Goal: Task Accomplishment & Management: Manage account settings

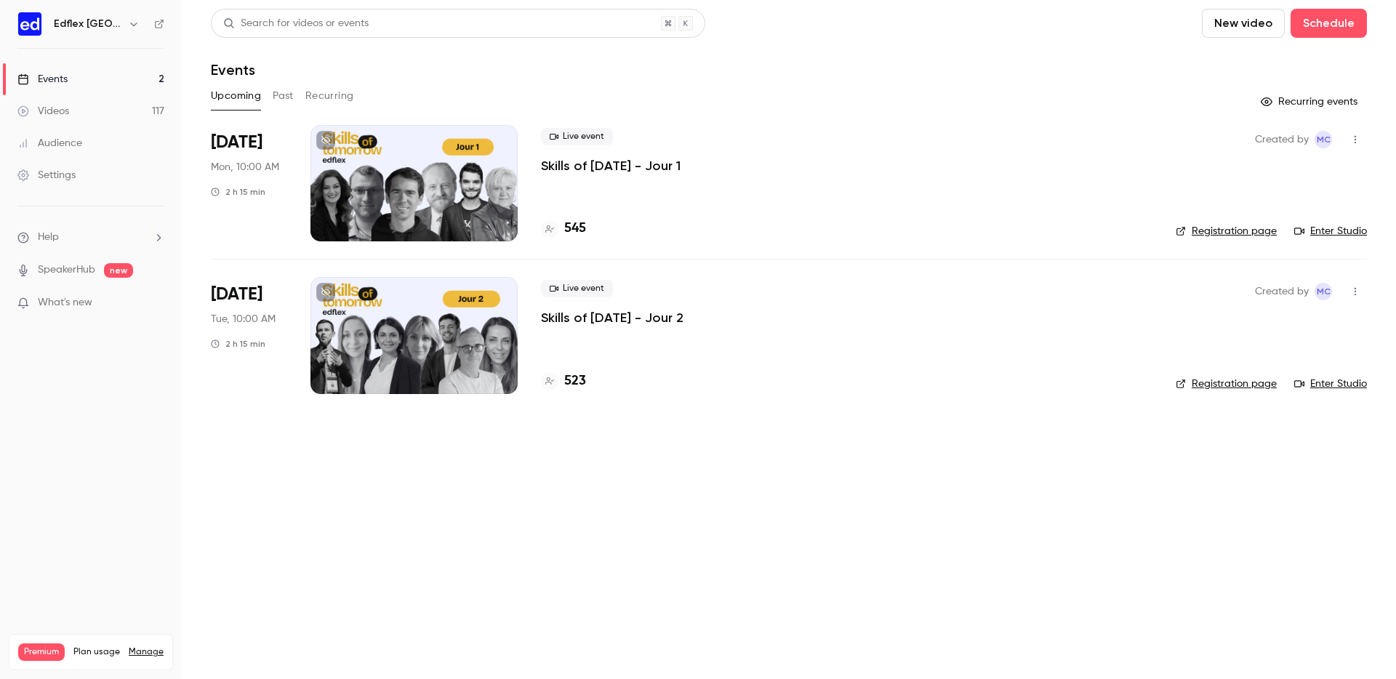
click at [81, 168] on link "Settings" at bounding box center [91, 175] width 182 height 32
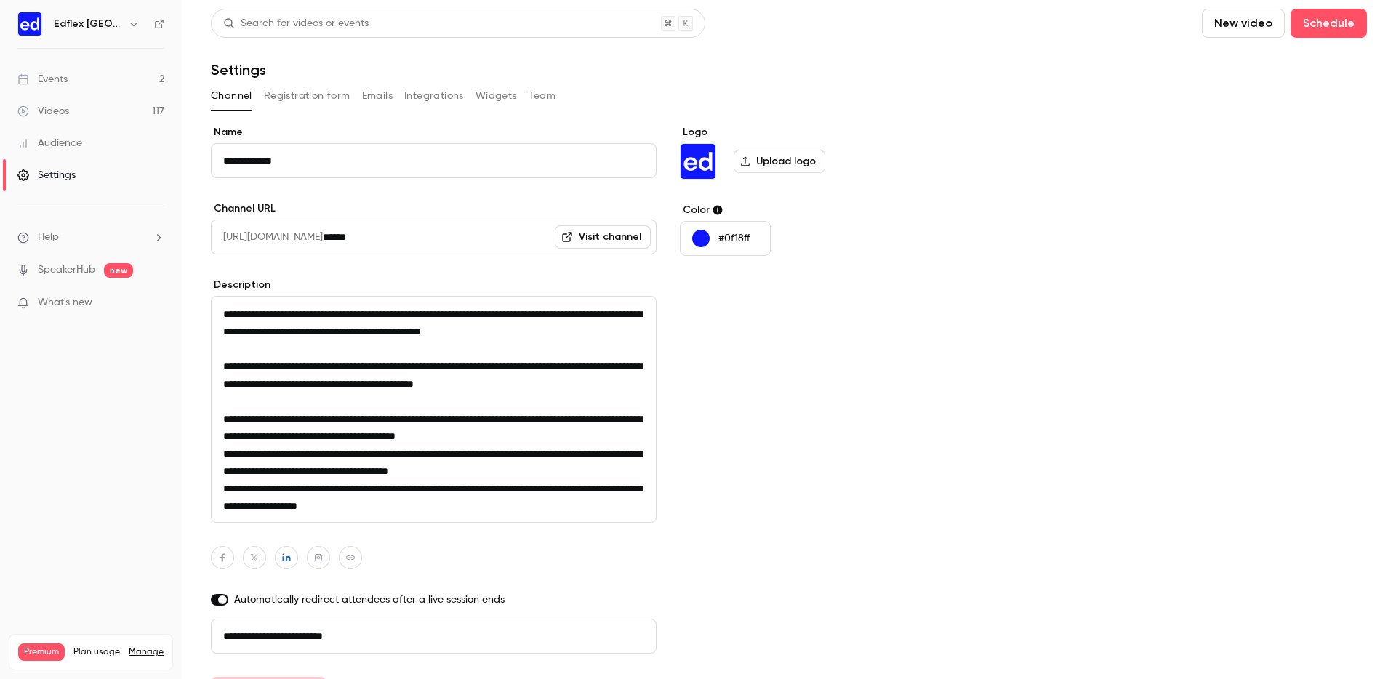
click at [548, 96] on button "Team" at bounding box center [543, 95] width 28 height 23
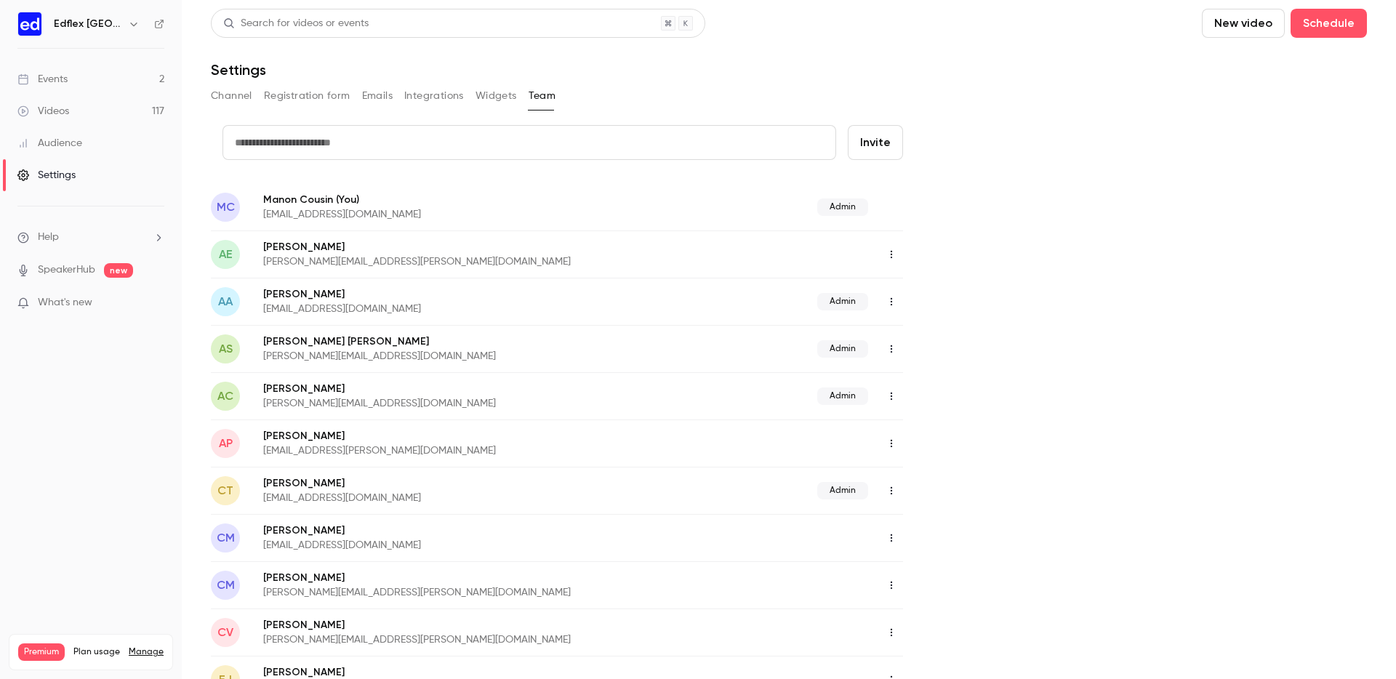
click at [216, 92] on button "Channel" at bounding box center [231, 95] width 41 height 23
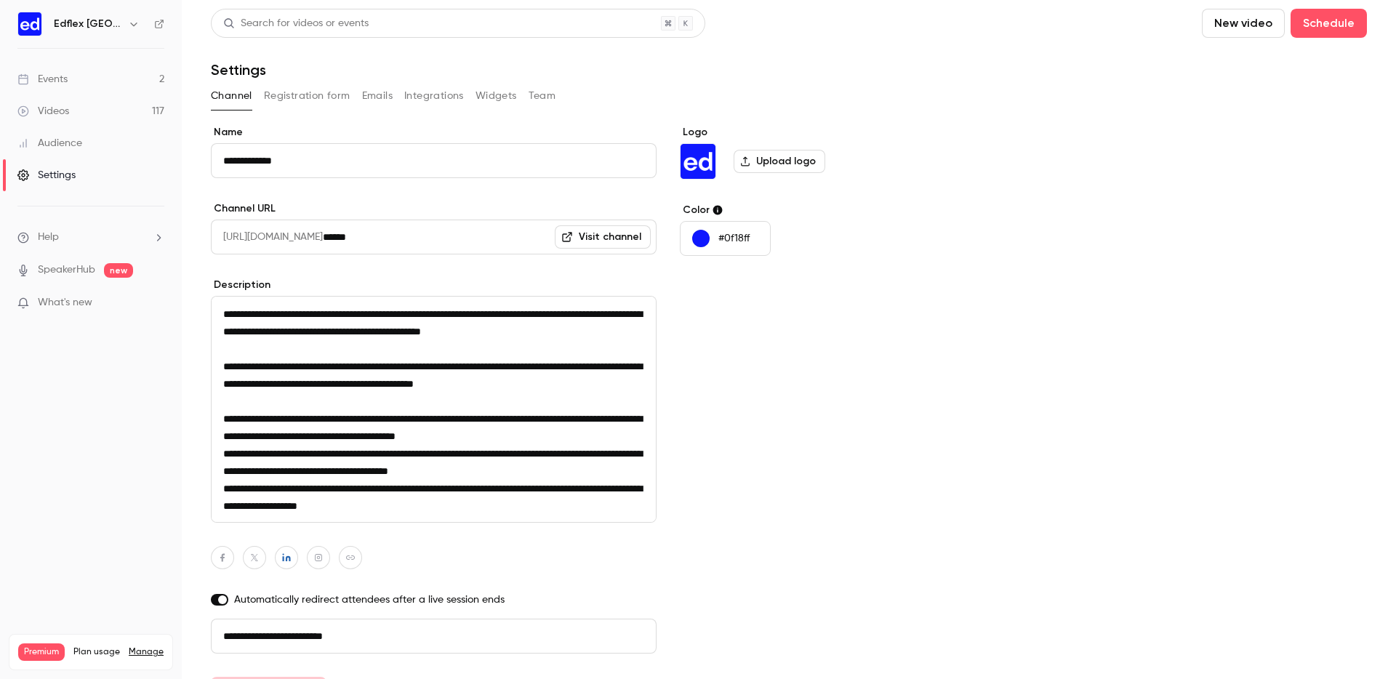
click at [537, 87] on button "Team" at bounding box center [543, 95] width 28 height 23
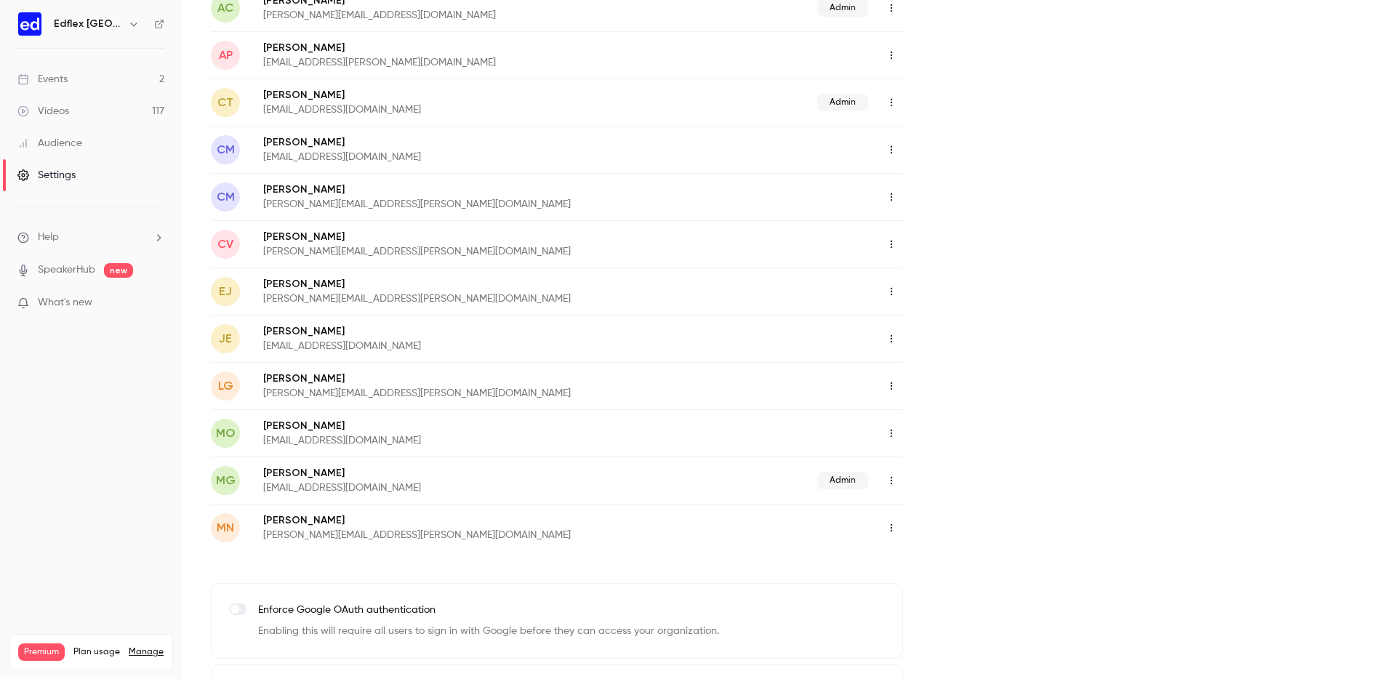
scroll to position [458, 0]
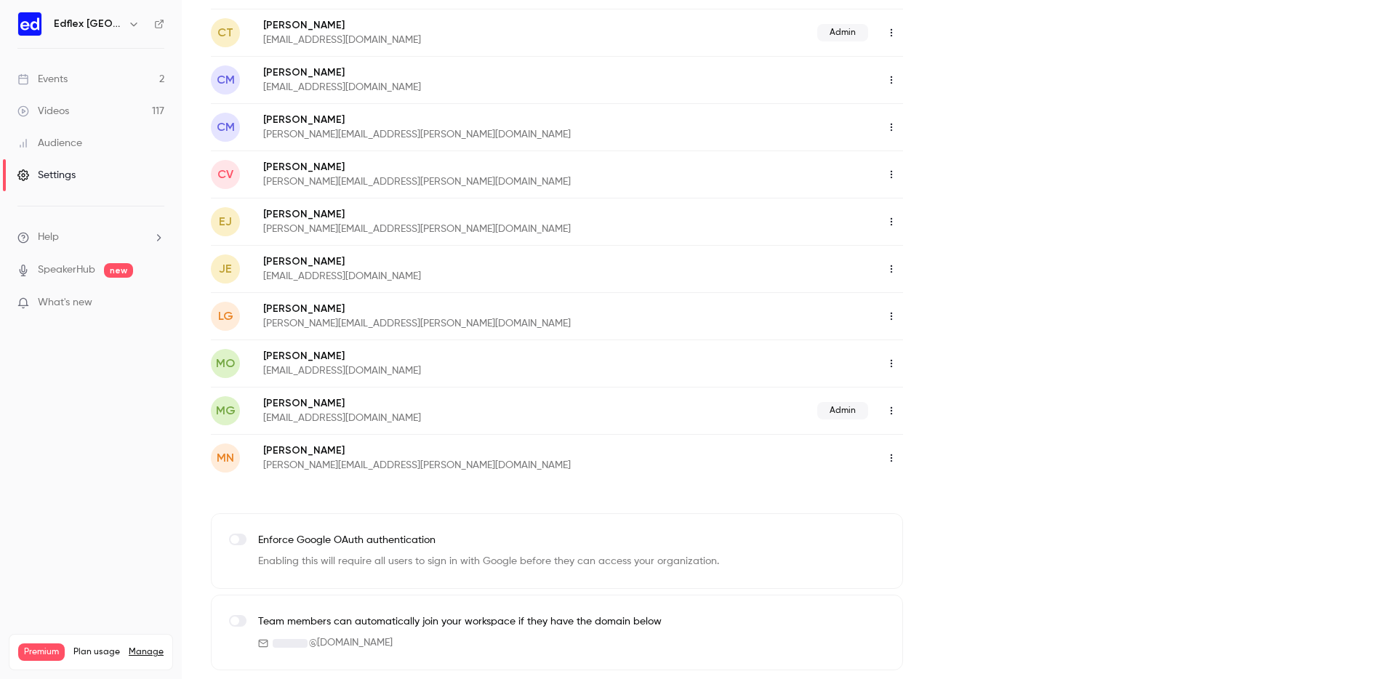
click at [891, 459] on icon "button" at bounding box center [892, 458] width 12 height 10
click at [916, 528] on div "Delete member" at bounding box center [970, 533] width 111 height 15
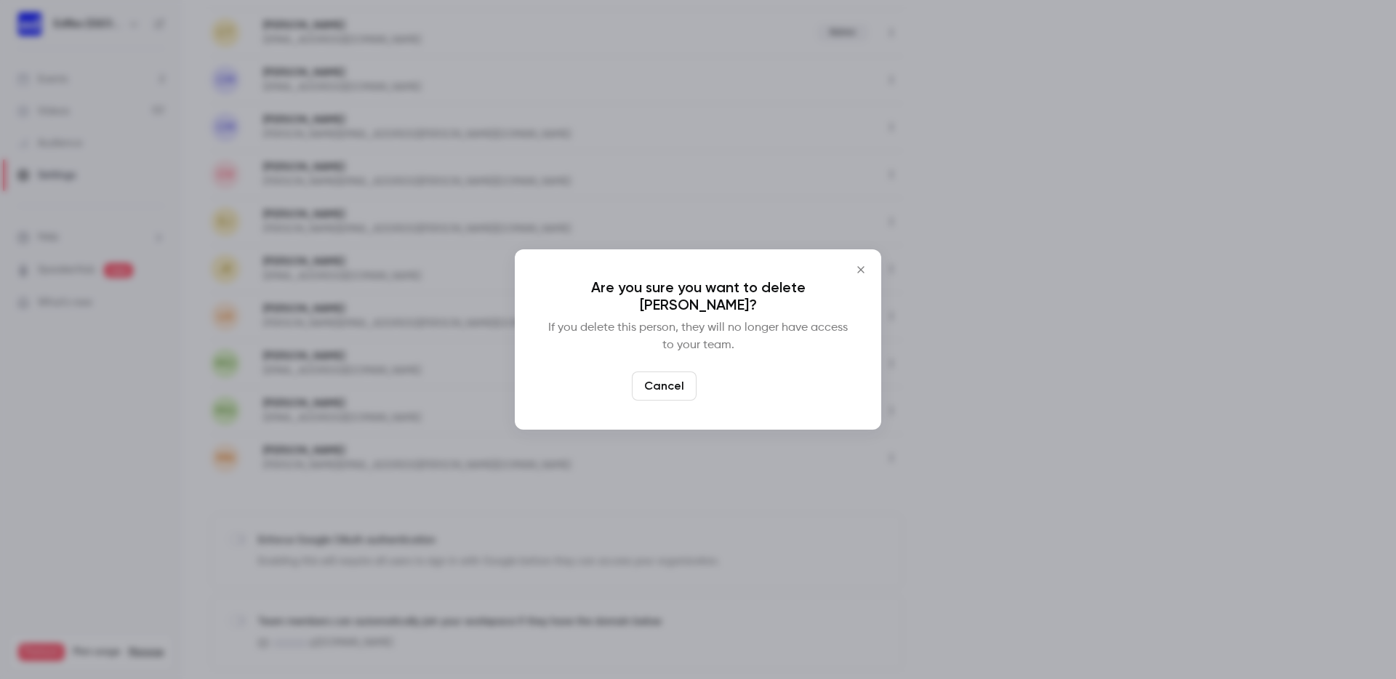
click at [745, 382] on button "Delete" at bounding box center [733, 386] width 63 height 29
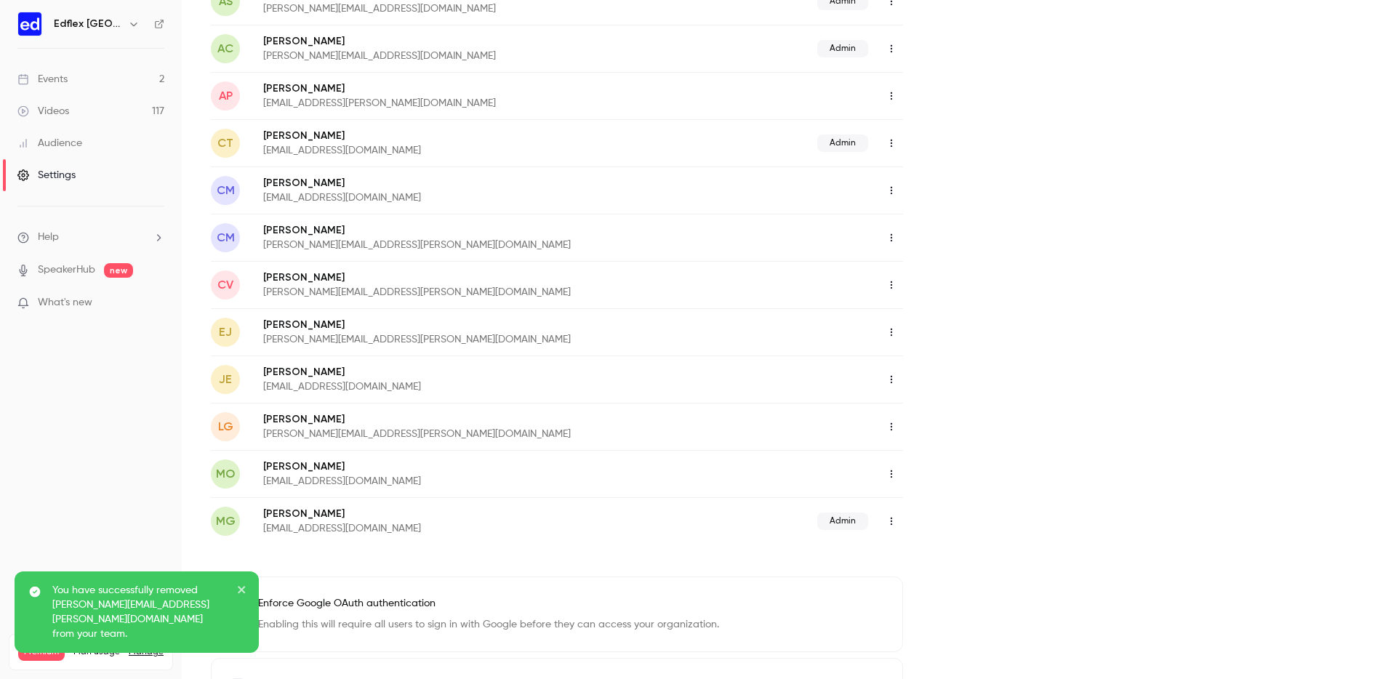
scroll to position [337, 0]
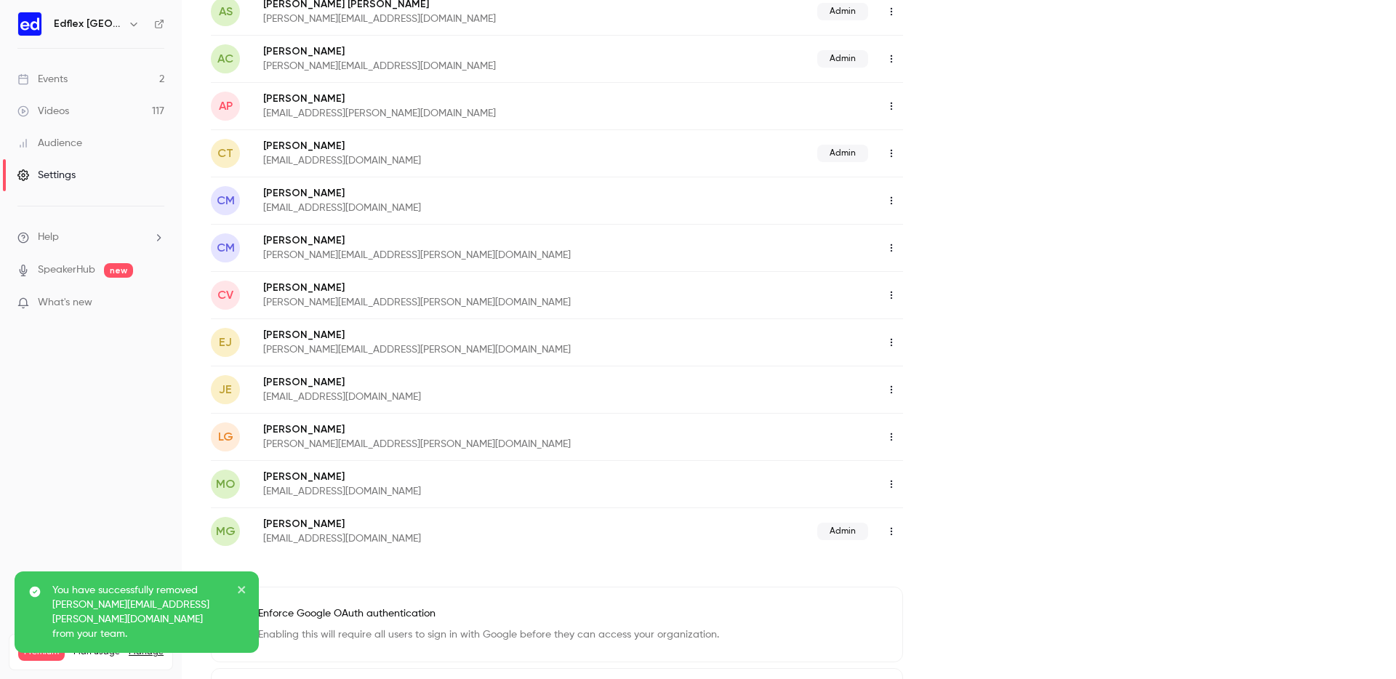
click at [900, 383] on button "button" at bounding box center [891, 389] width 23 height 23
click at [936, 462] on div "Delete member" at bounding box center [970, 464] width 111 height 15
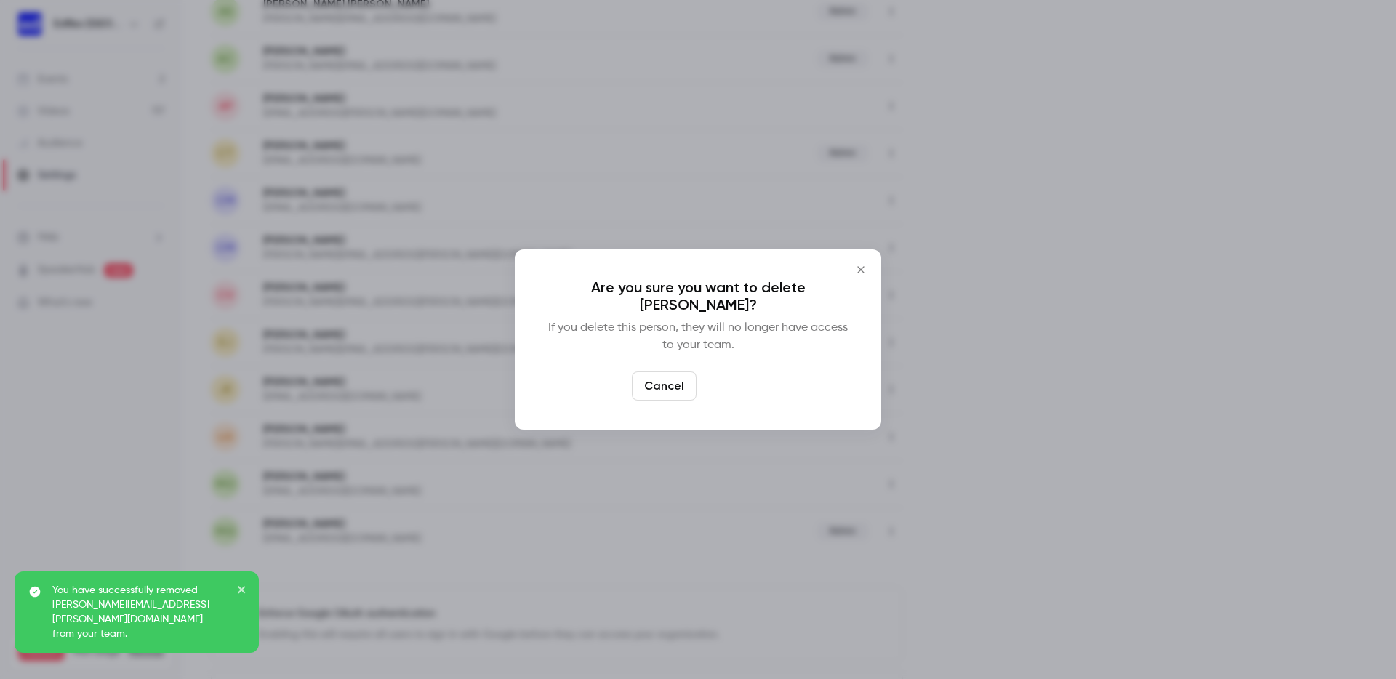
click at [720, 372] on button "Delete" at bounding box center [733, 386] width 63 height 29
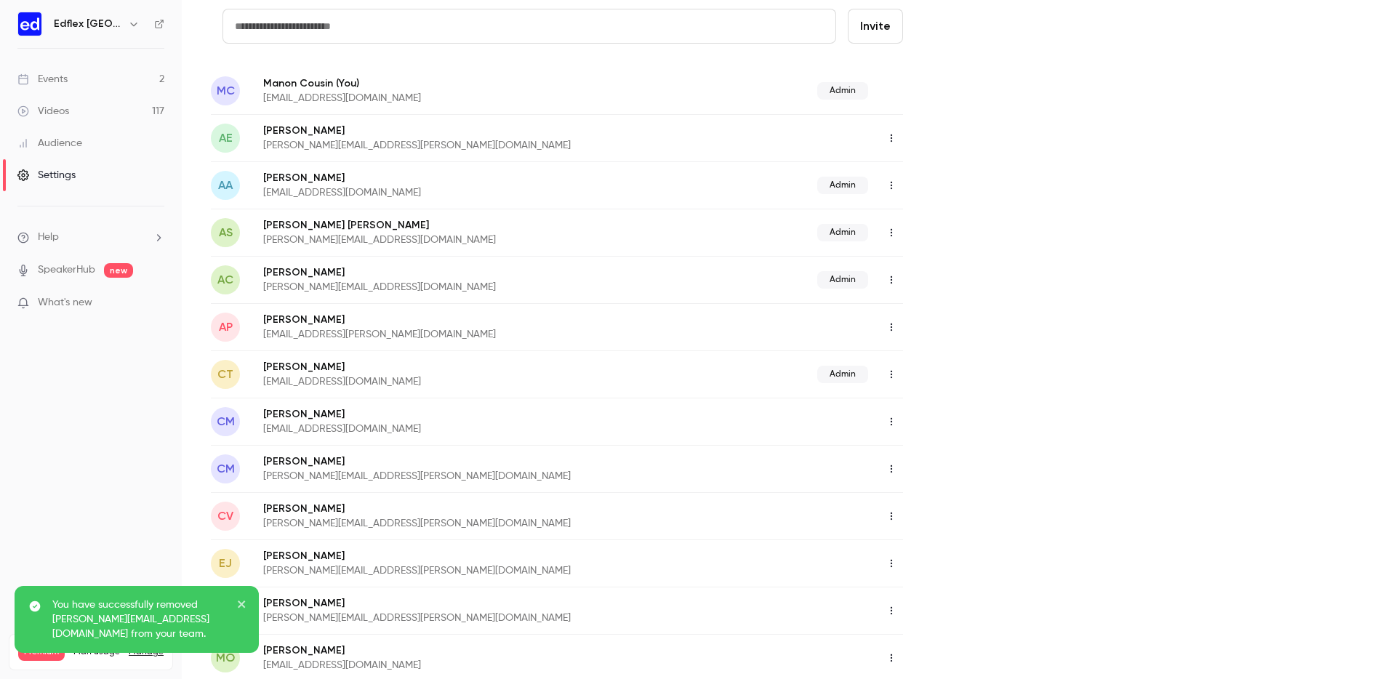
scroll to position [115, 0]
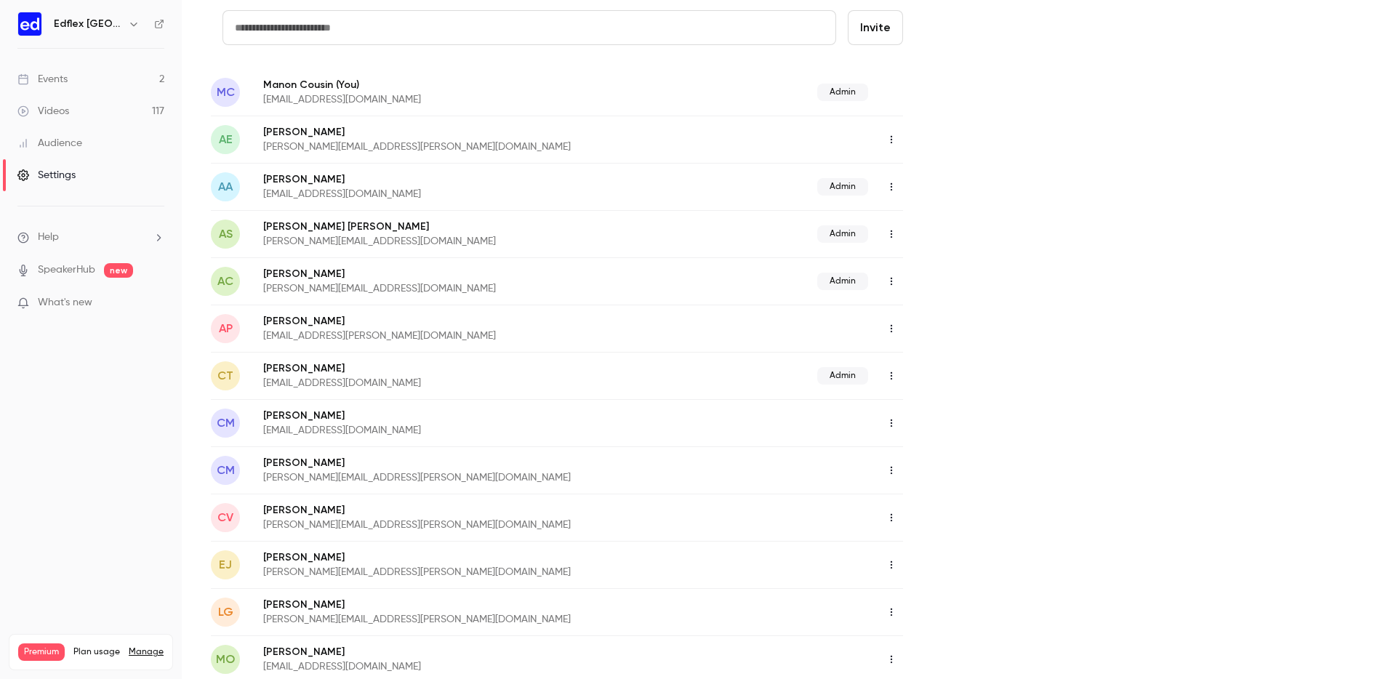
click at [891, 467] on icon "button" at bounding box center [891, 471] width 1 height 8
click at [926, 409] on div at bounding box center [698, 339] width 1396 height 679
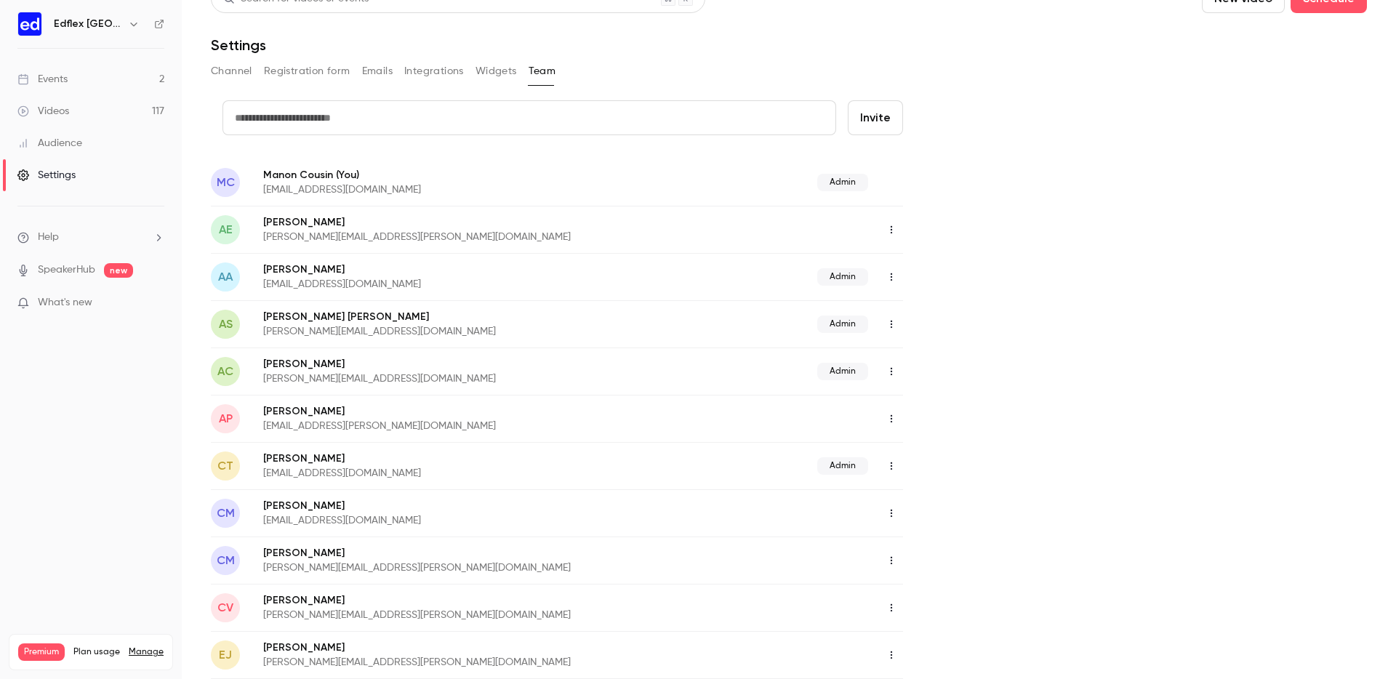
scroll to position [0, 0]
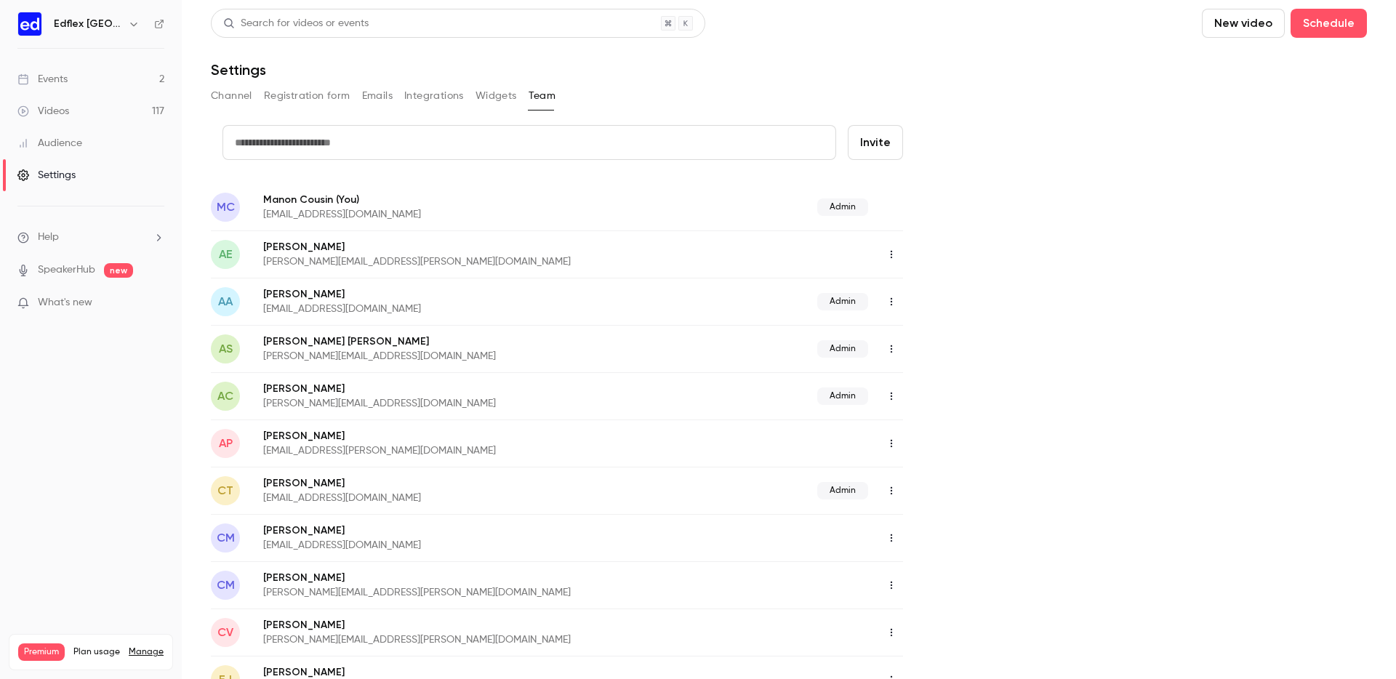
click at [585, 131] on input "text" at bounding box center [530, 142] width 614 height 35
type input "**********"
click at [887, 153] on button "Invite" at bounding box center [875, 142] width 55 height 35
